Goal: Transaction & Acquisition: Purchase product/service

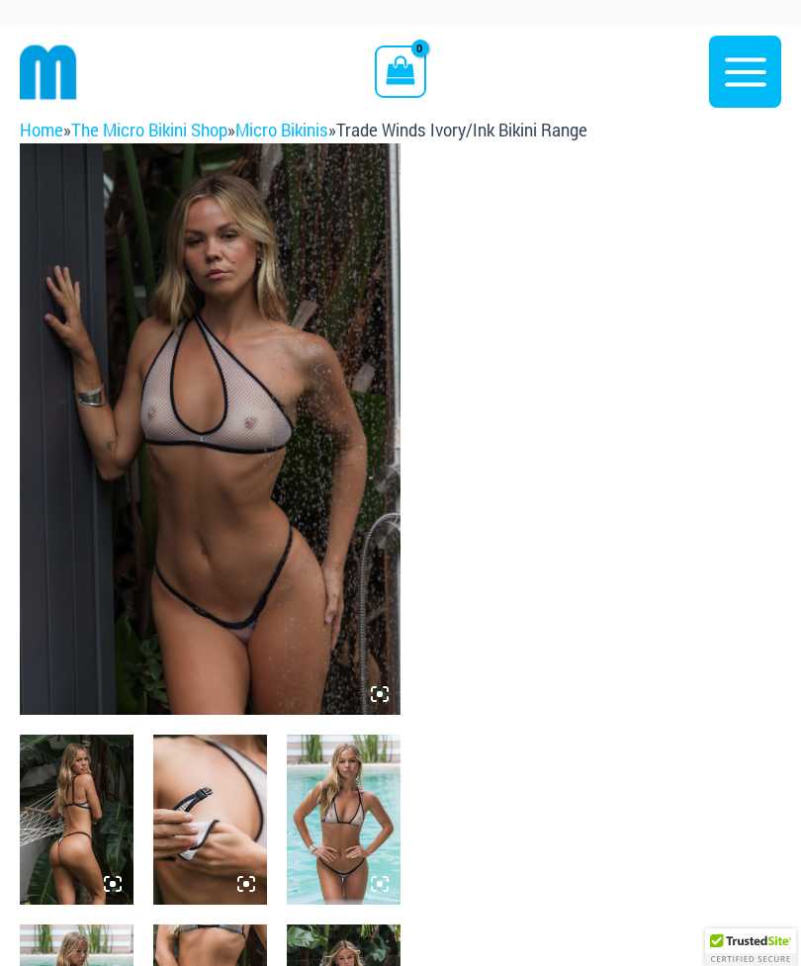
click at [260, 471] on img at bounding box center [210, 429] width 381 height 572
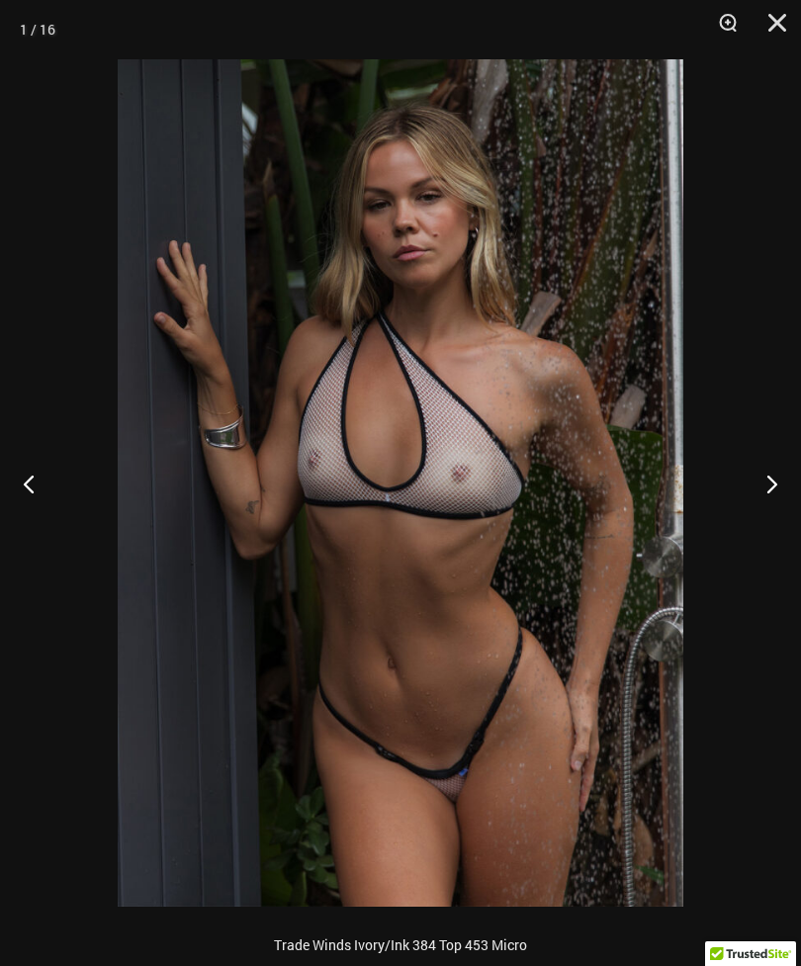
click at [777, 484] on button "Next" at bounding box center [764, 483] width 74 height 99
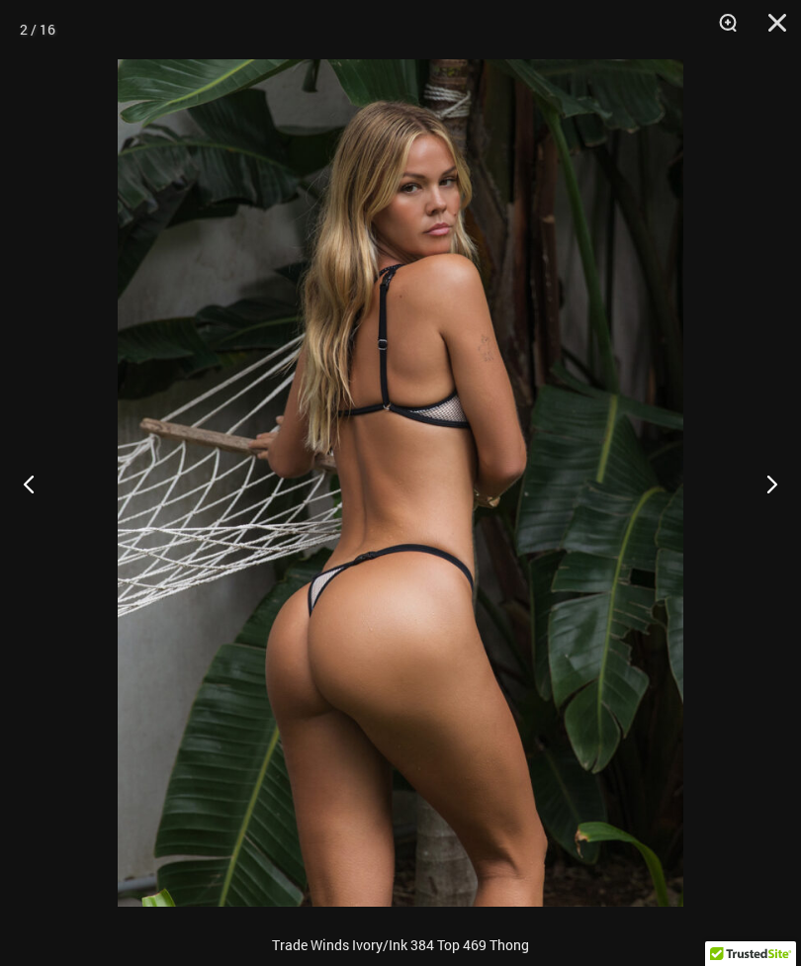
click at [776, 493] on button "Next" at bounding box center [764, 483] width 74 height 99
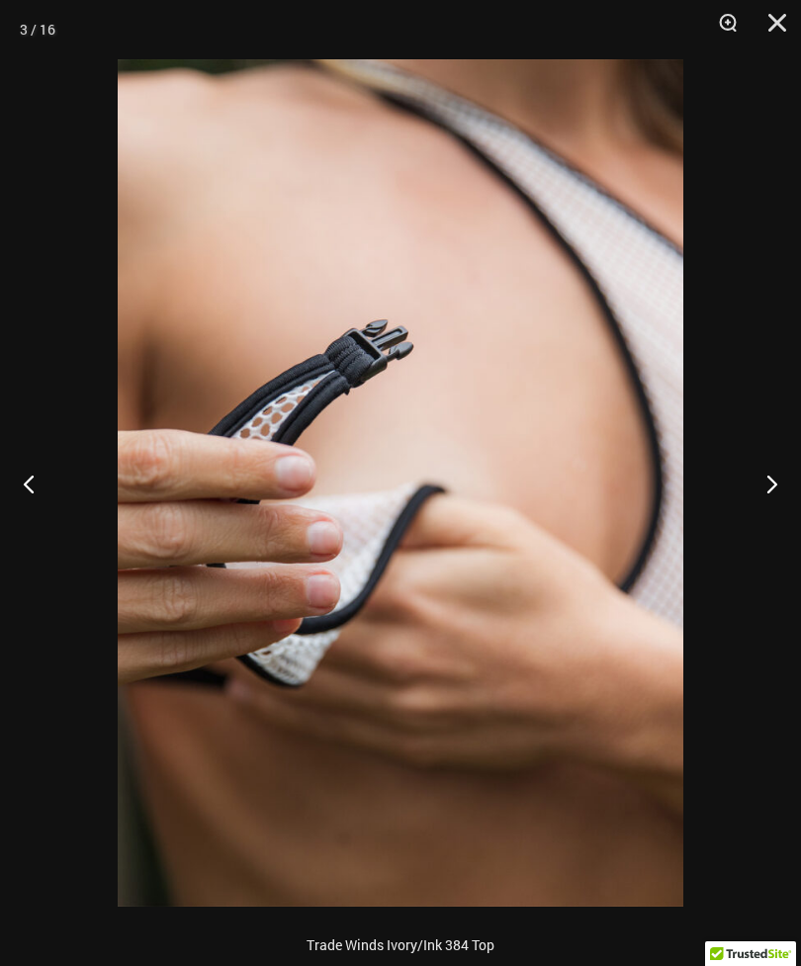
click at [776, 490] on button "Next" at bounding box center [764, 483] width 74 height 99
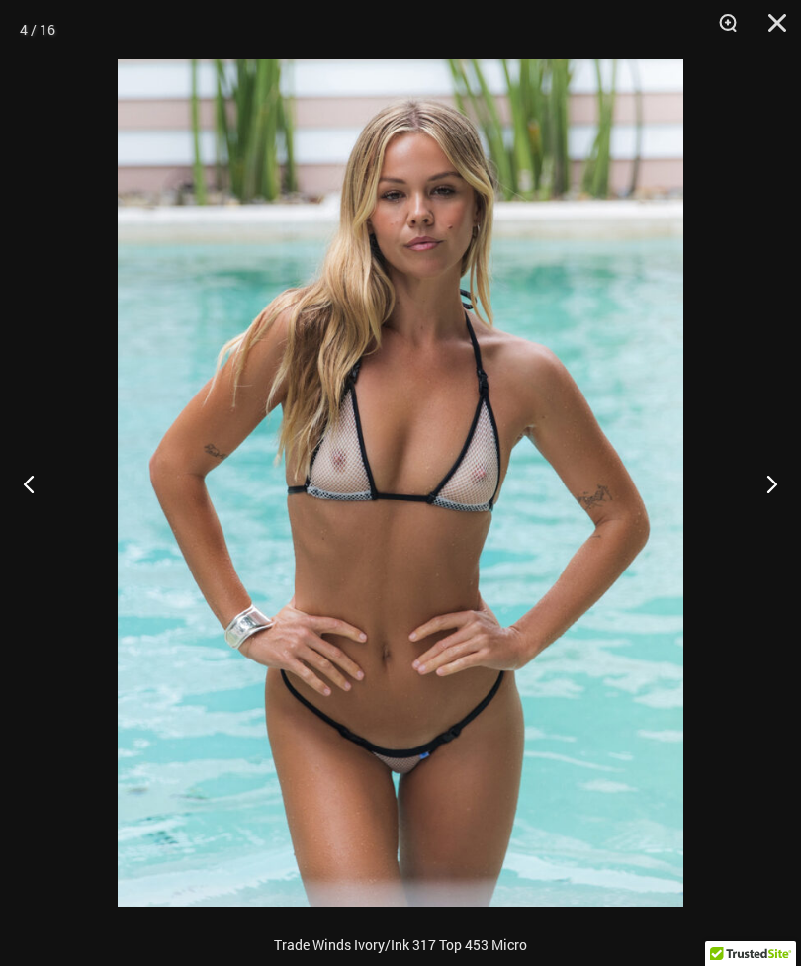
click at [787, 489] on button "Next" at bounding box center [764, 483] width 74 height 99
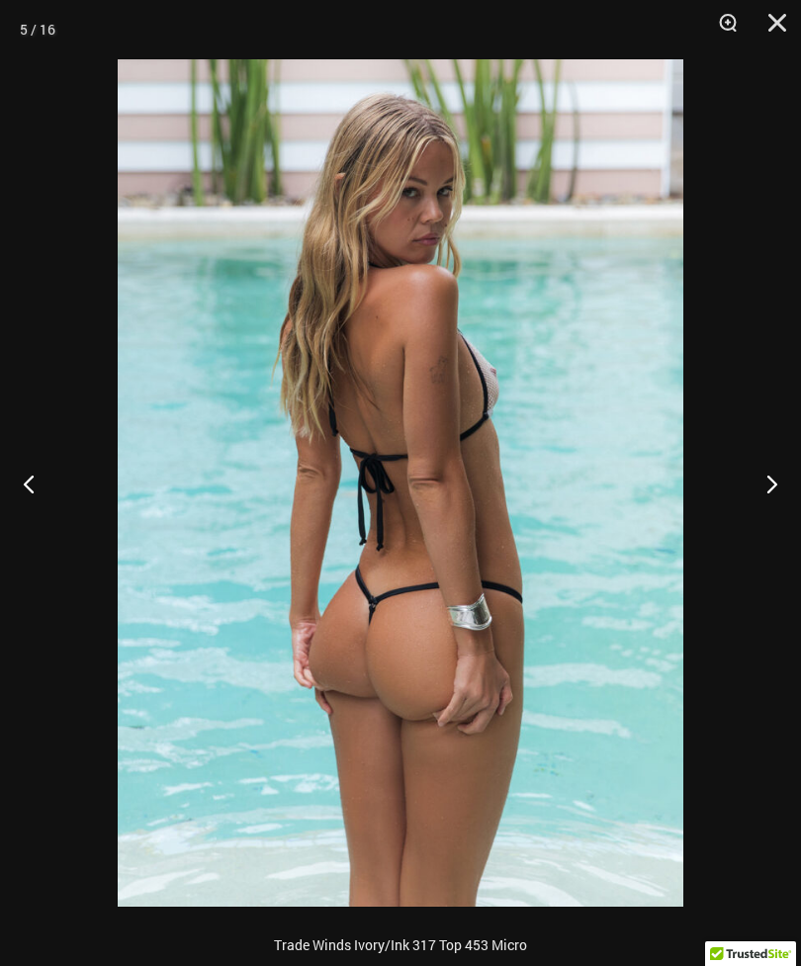
click at [777, 492] on button "Next" at bounding box center [764, 483] width 74 height 99
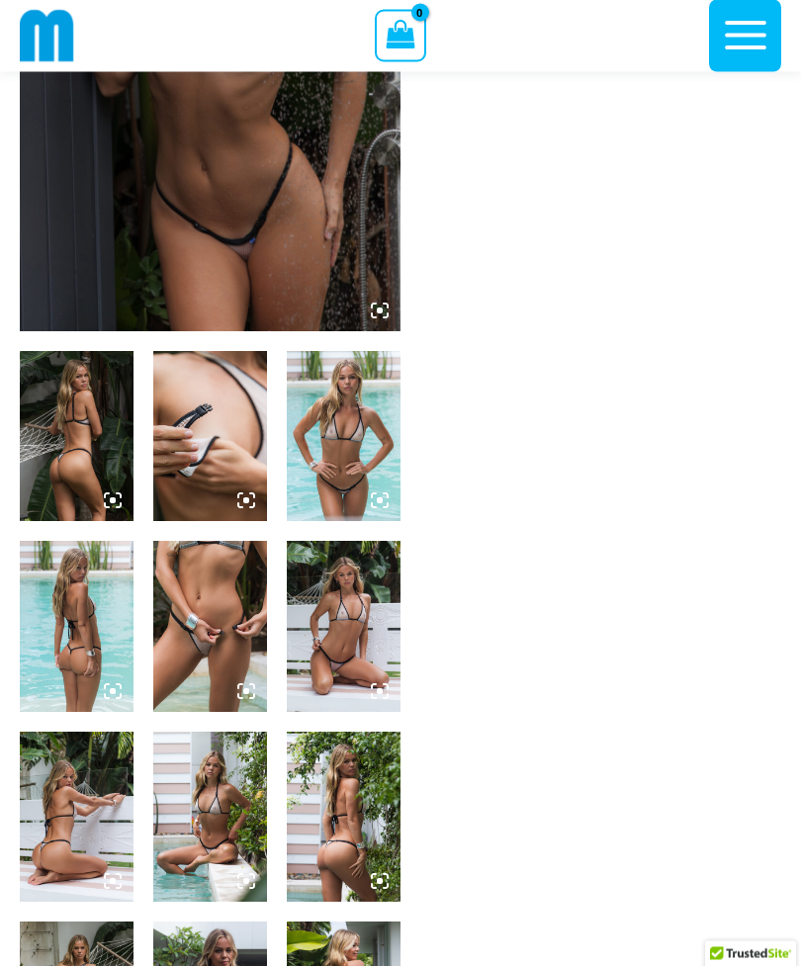
scroll to position [482, 0]
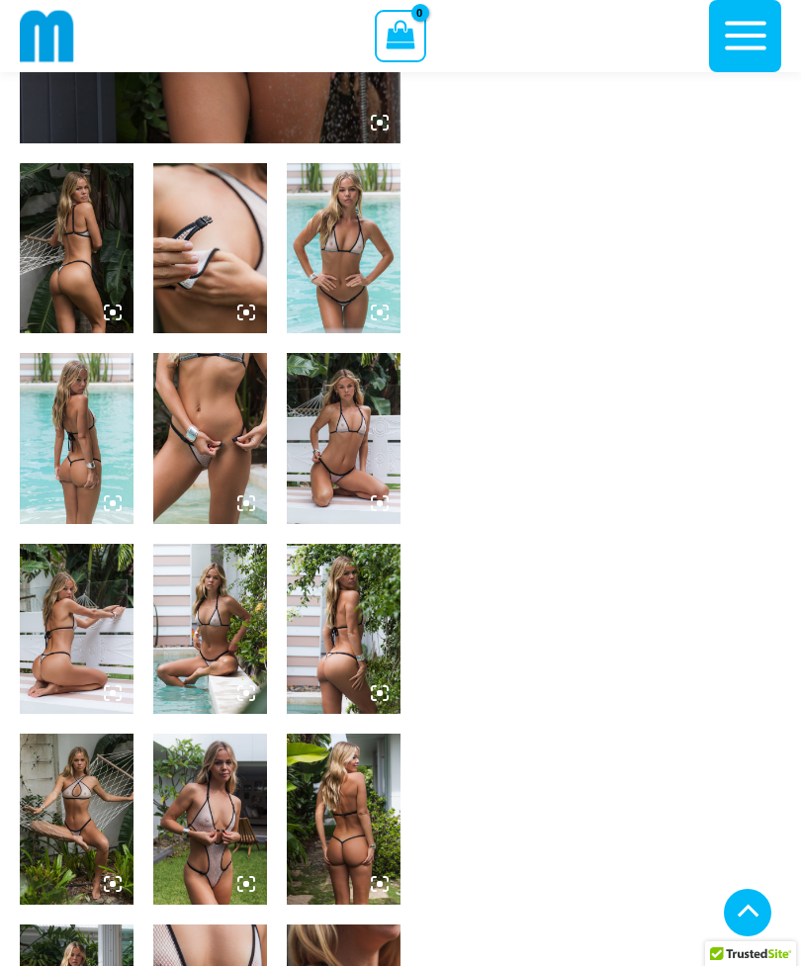
click at [227, 435] on img at bounding box center [210, 438] width 114 height 170
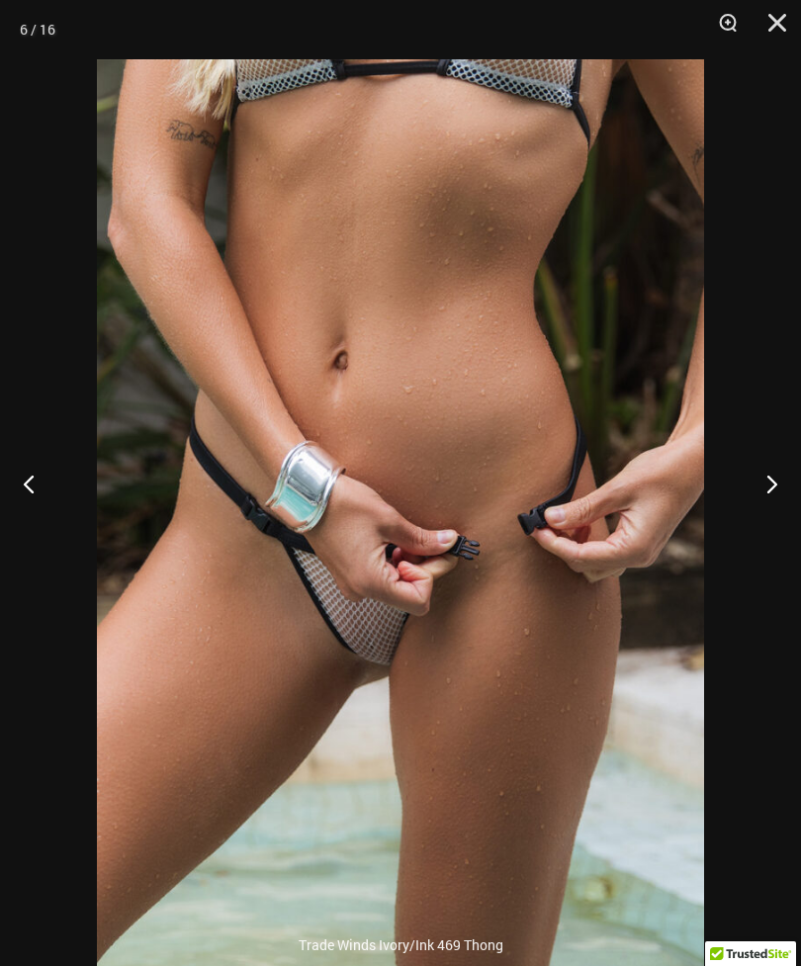
click at [772, 520] on button "Next" at bounding box center [764, 483] width 74 height 99
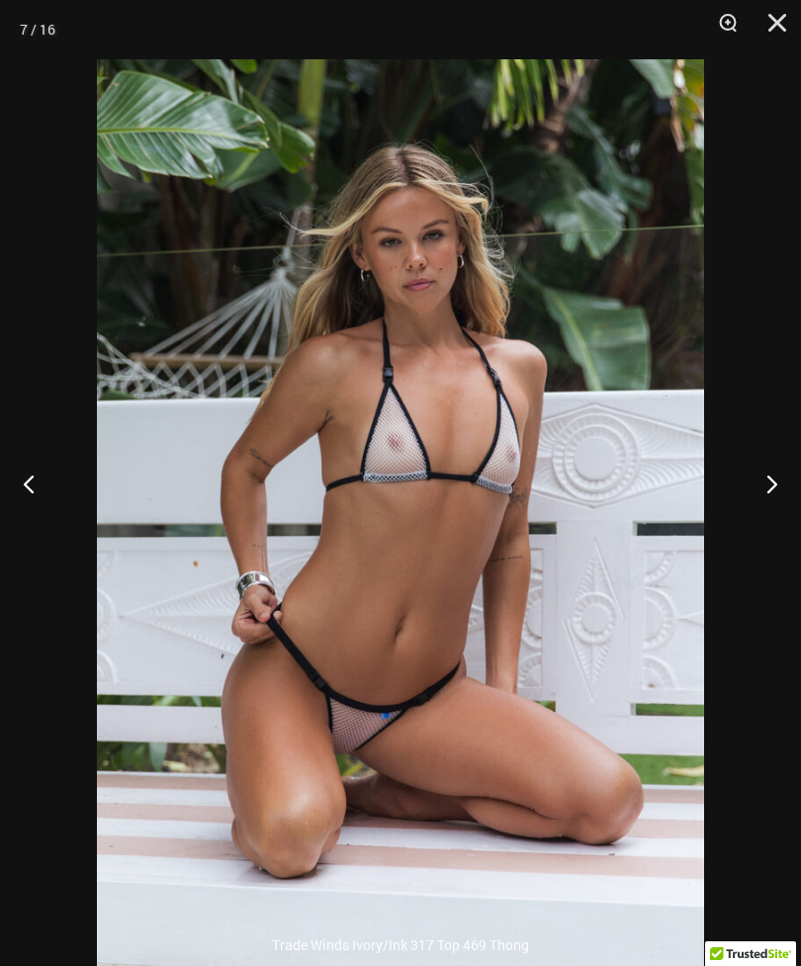
click at [773, 524] on button "Next" at bounding box center [764, 483] width 74 height 99
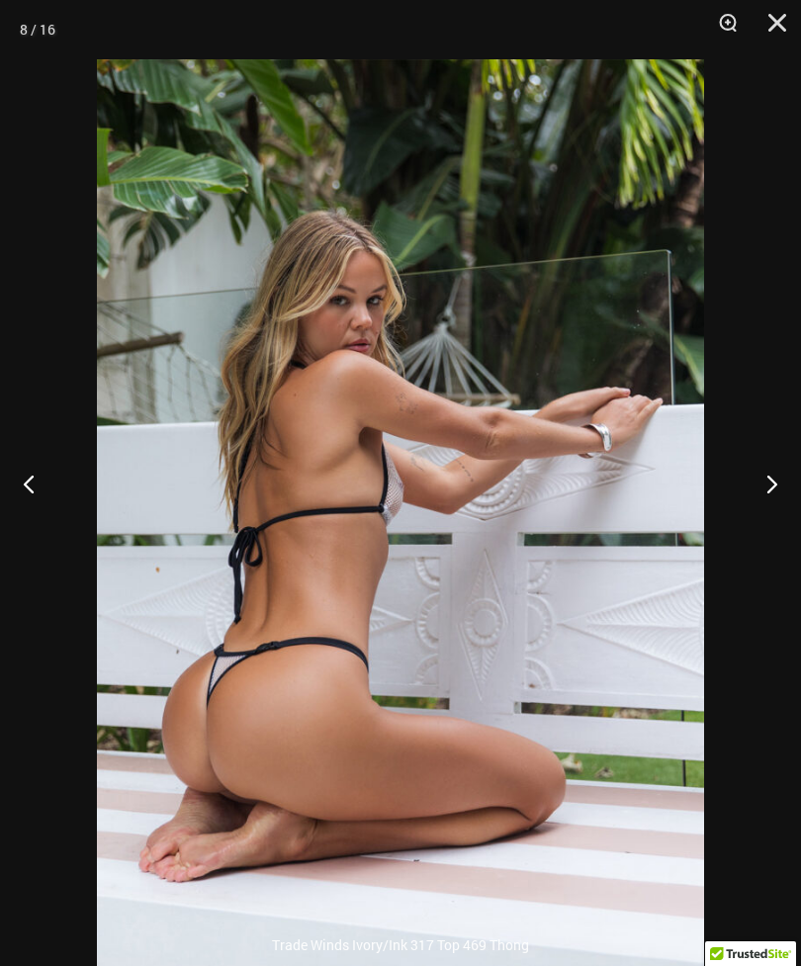
click at [772, 517] on button "Next" at bounding box center [764, 483] width 74 height 99
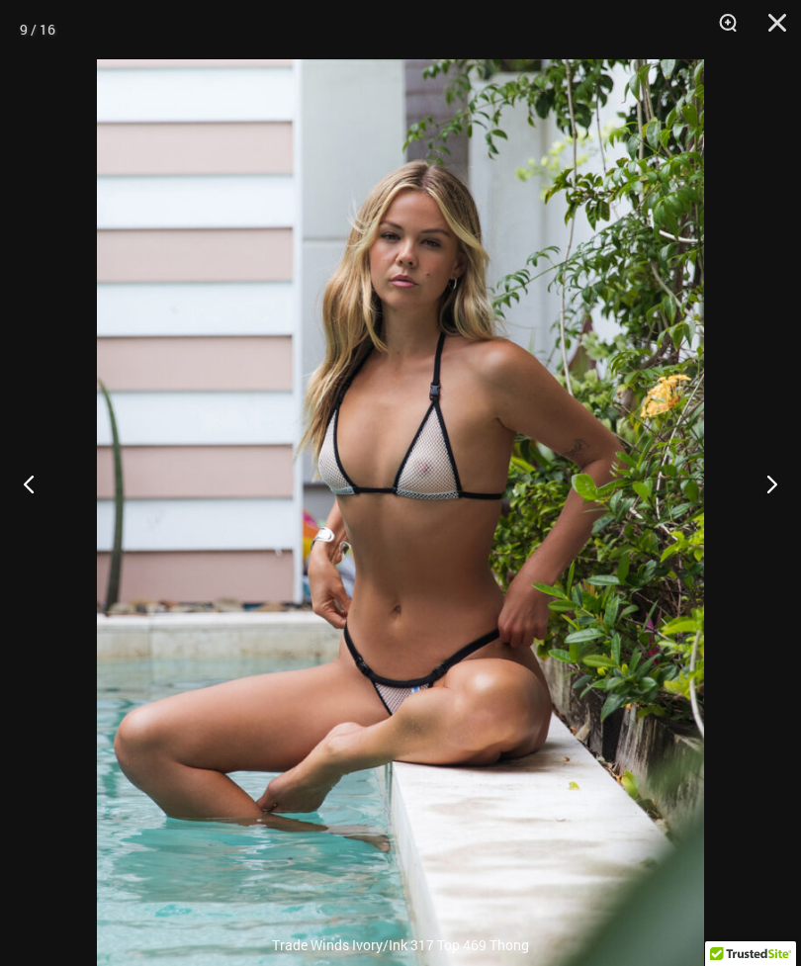
click at [769, 524] on button "Next" at bounding box center [764, 483] width 74 height 99
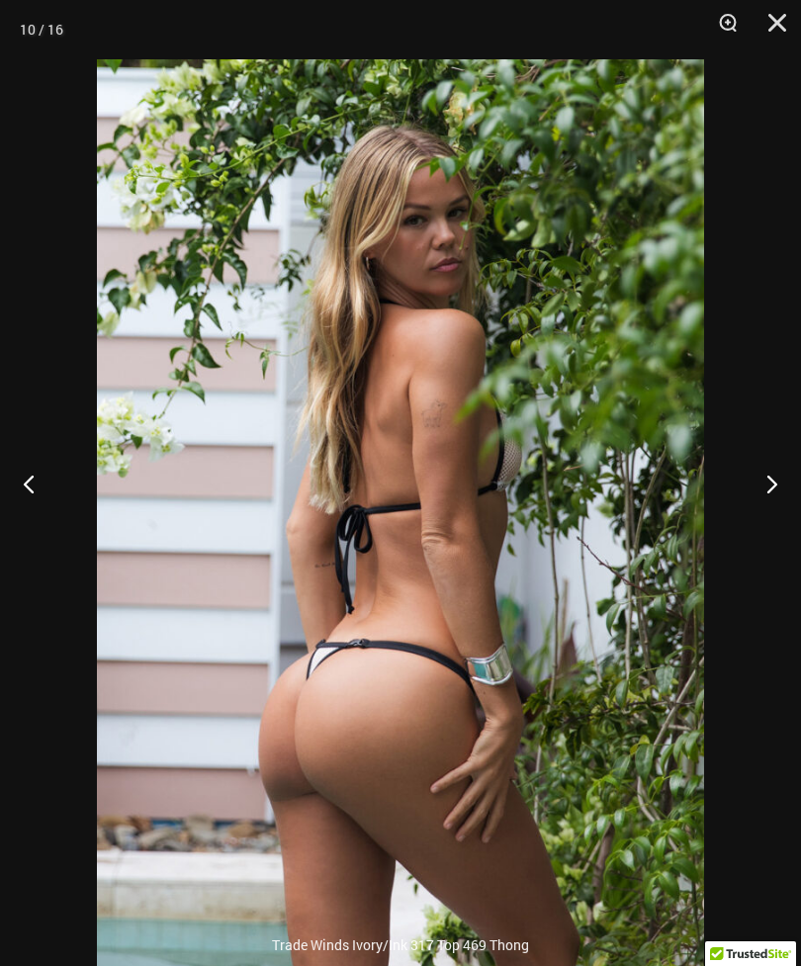
click at [773, 528] on button "Next" at bounding box center [764, 483] width 74 height 99
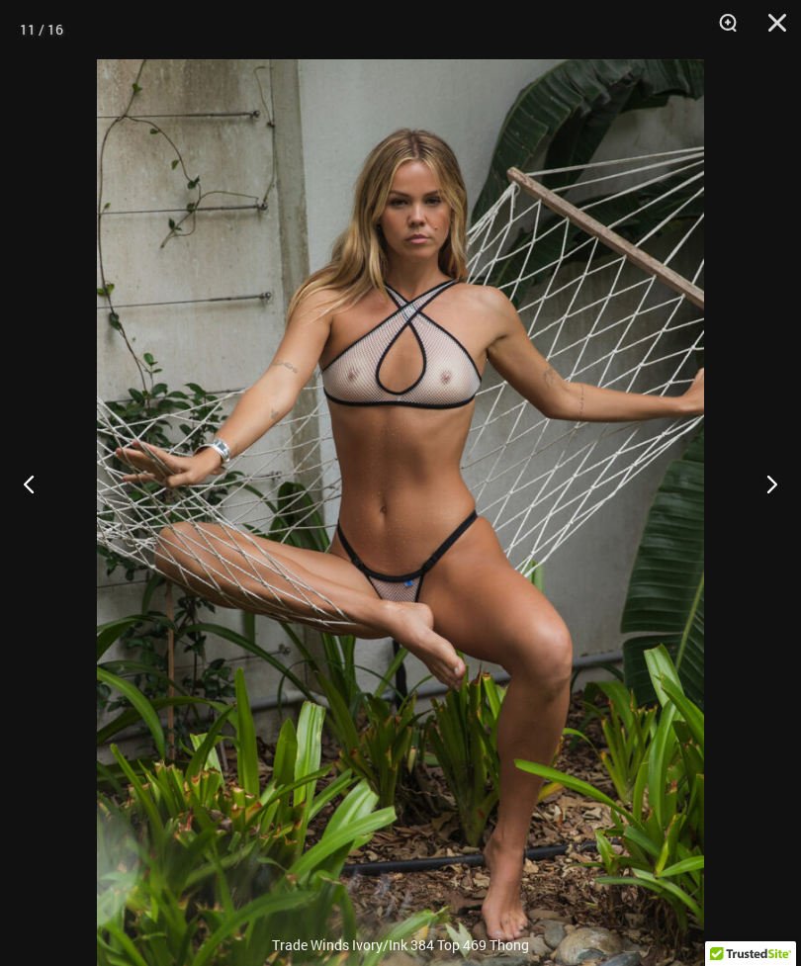
click at [773, 528] on button "Next" at bounding box center [764, 483] width 74 height 99
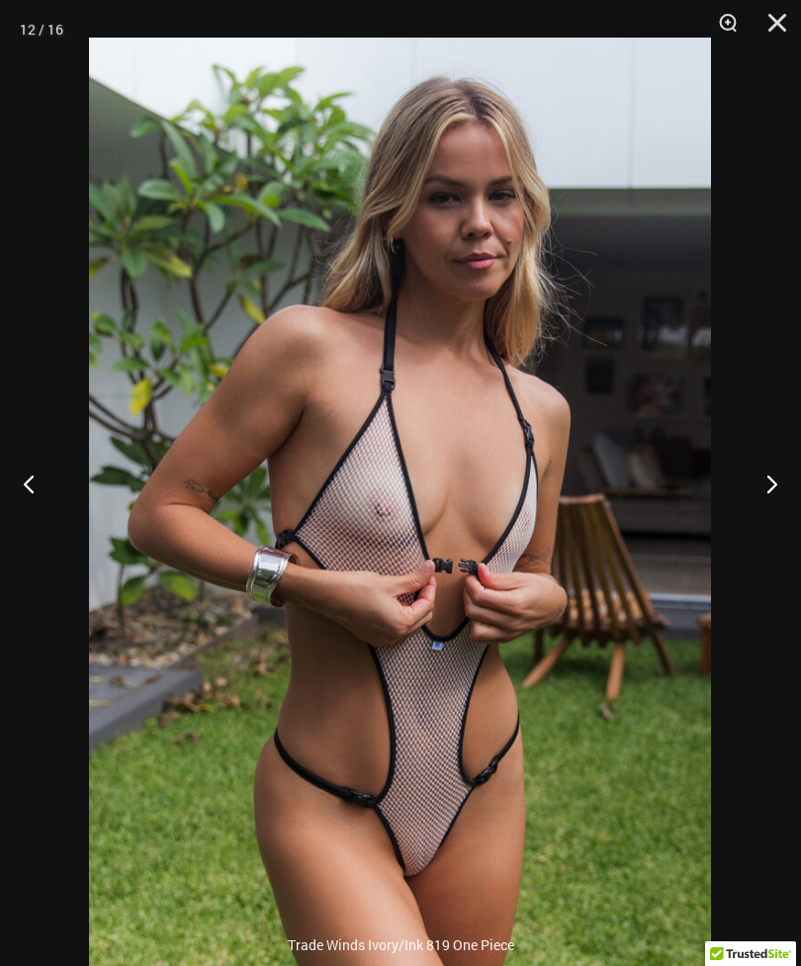
click at [785, 520] on button "Next" at bounding box center [764, 483] width 74 height 99
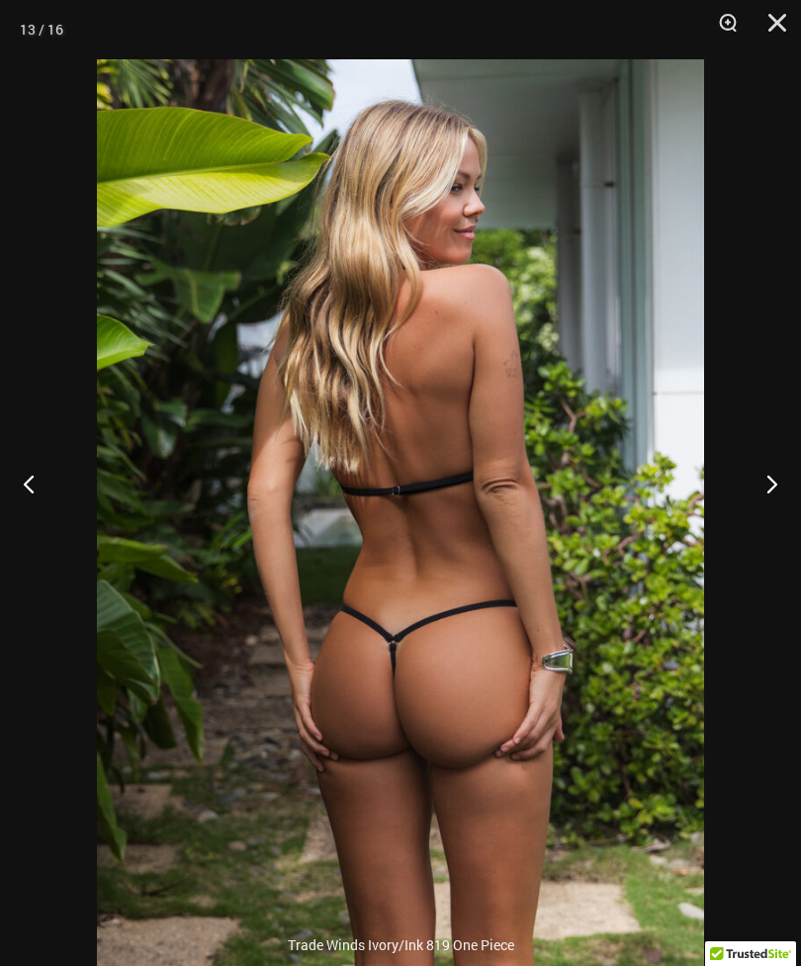
click at [770, 517] on button "Next" at bounding box center [764, 483] width 74 height 99
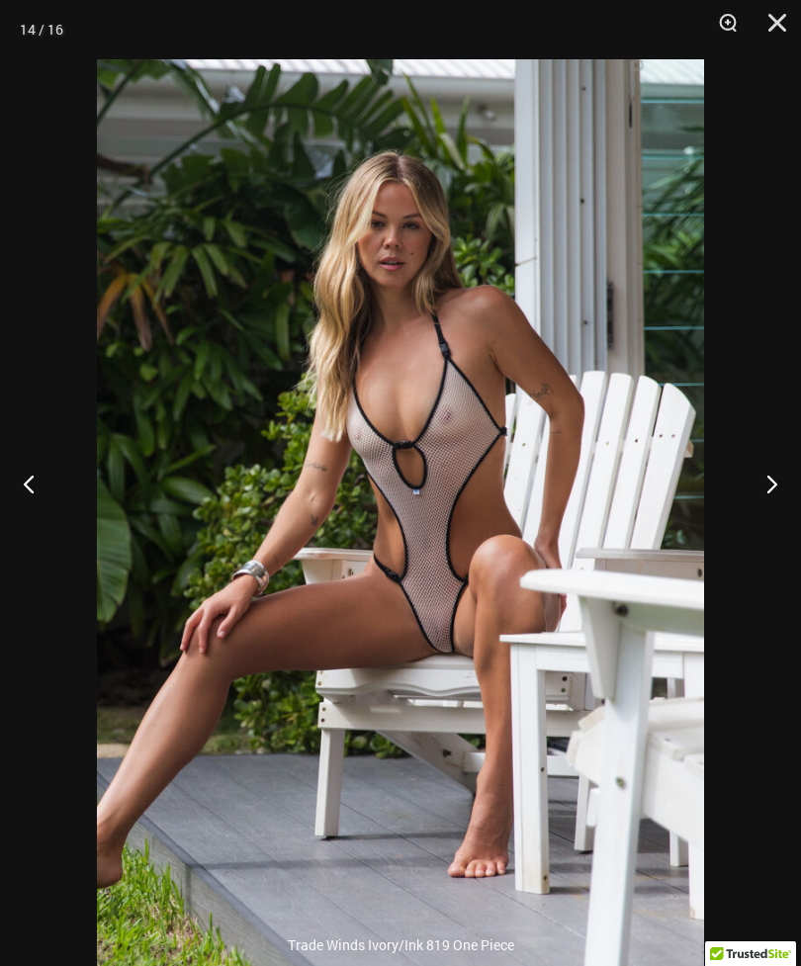
click at [786, 523] on button "Next" at bounding box center [764, 483] width 74 height 99
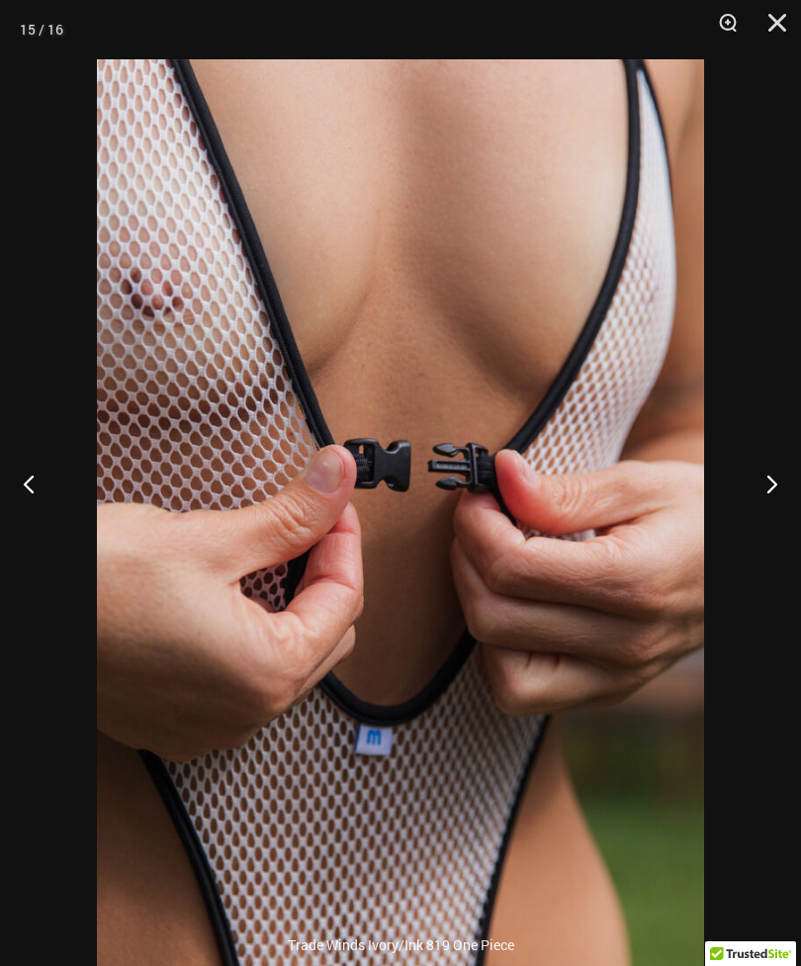
click at [770, 512] on button "Next" at bounding box center [764, 483] width 74 height 99
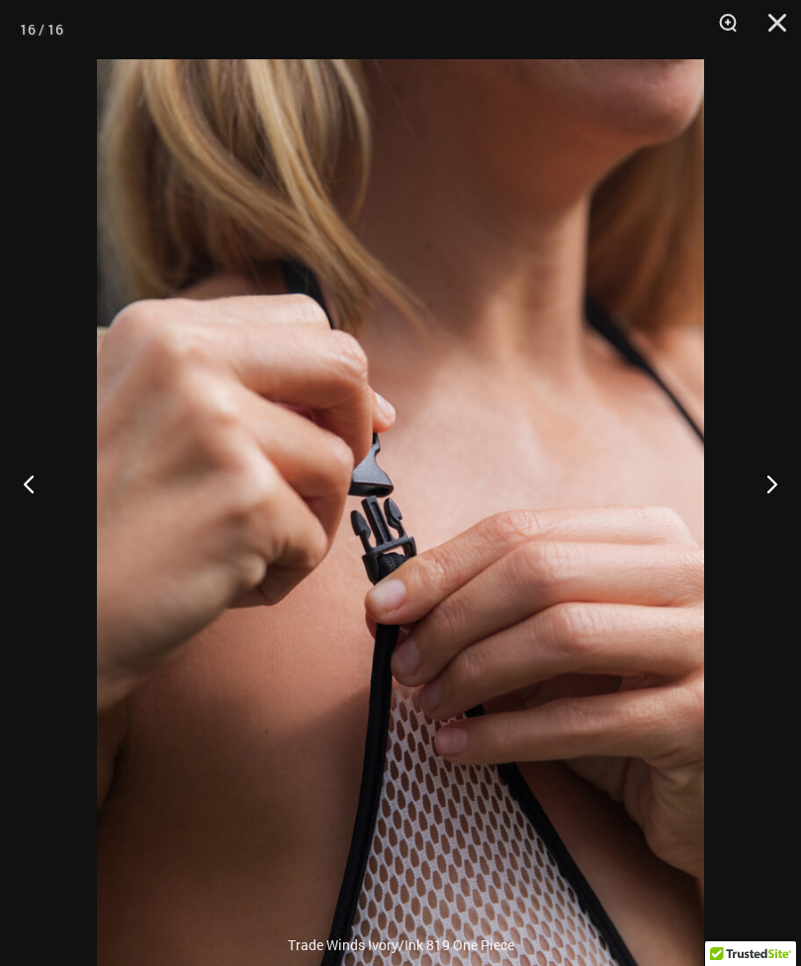
click at [773, 514] on button "Next" at bounding box center [764, 483] width 74 height 99
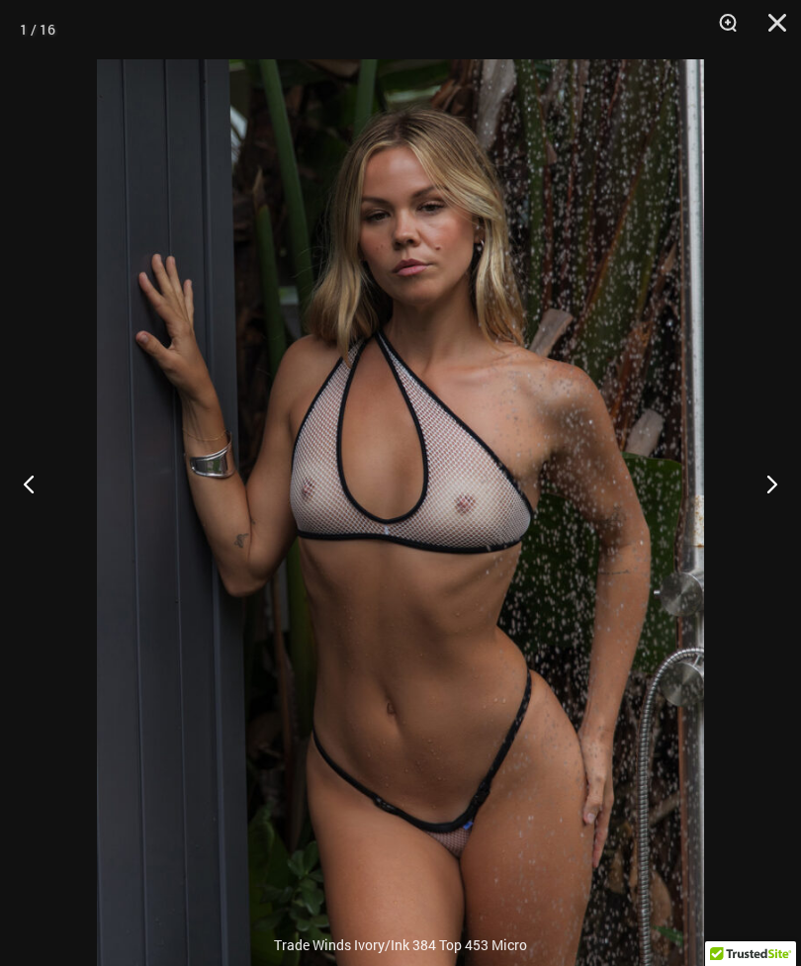
click at [760, 343] on div at bounding box center [400, 483] width 801 height 966
click at [792, 36] on button "Close" at bounding box center [770, 29] width 49 height 59
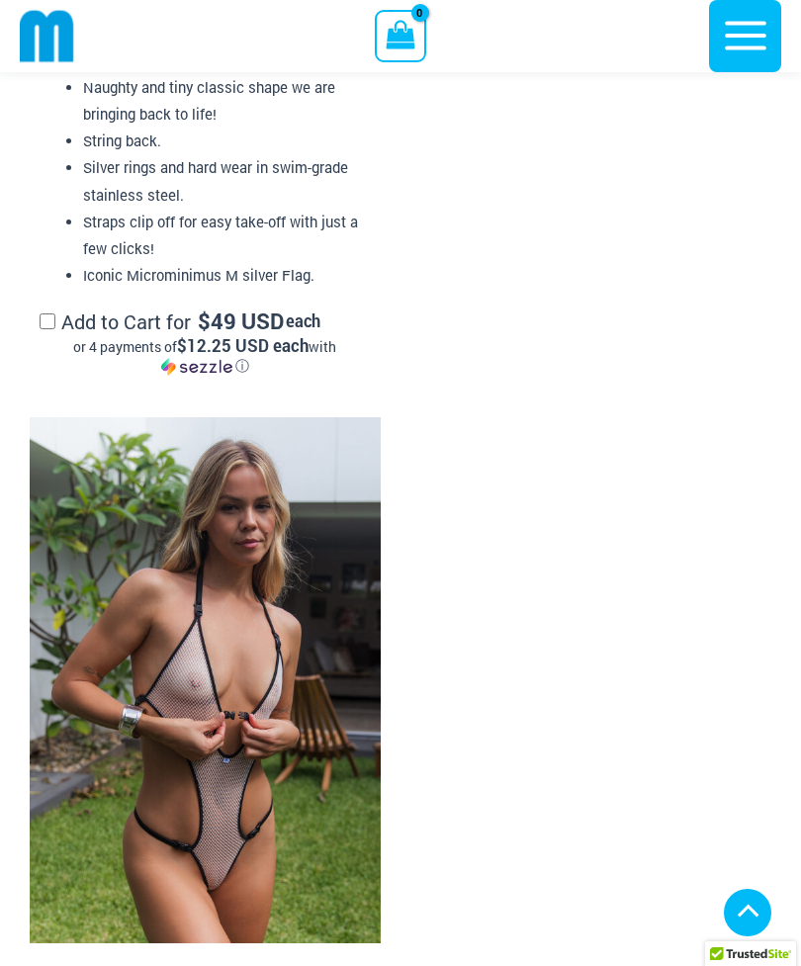
scroll to position [5716, 0]
